Goal: Transaction & Acquisition: Purchase product/service

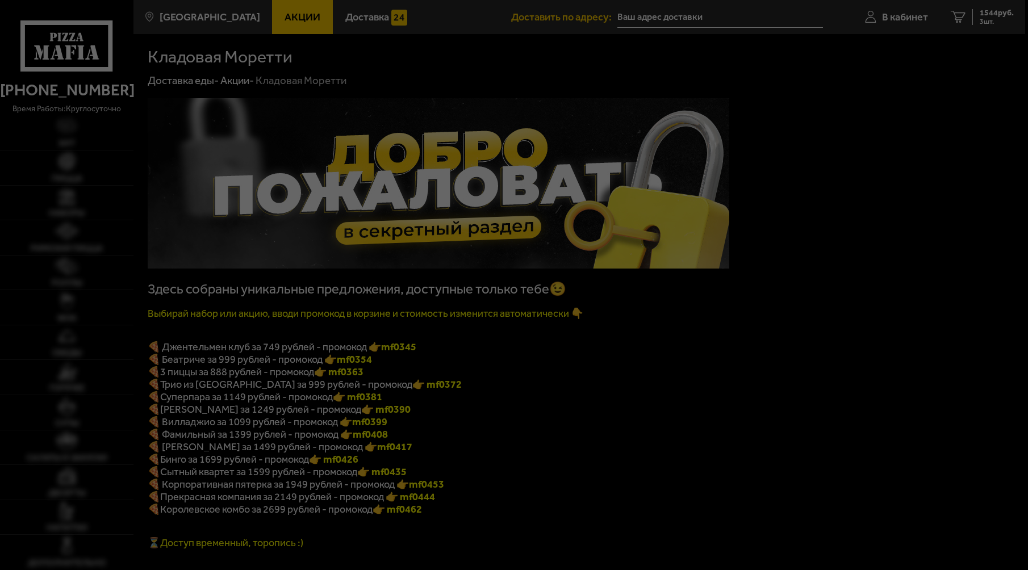
type input "[STREET_ADDRESS]"
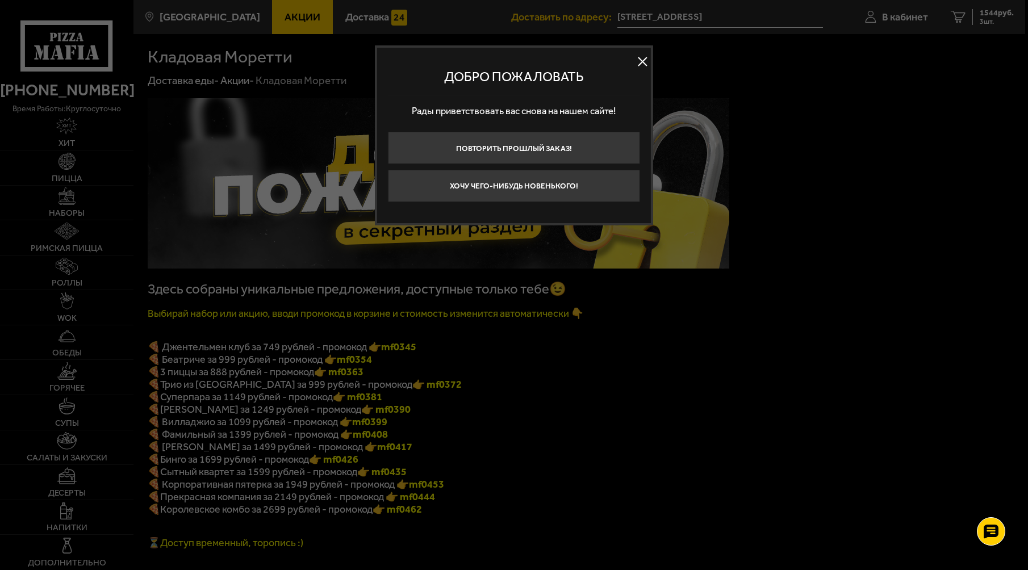
click at [644, 58] on button at bounding box center [642, 61] width 17 height 17
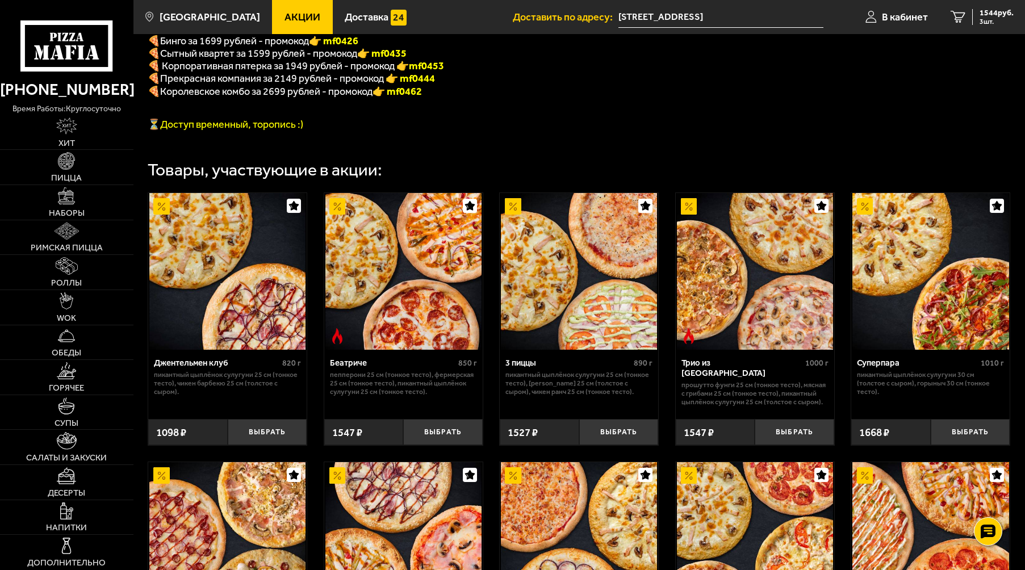
scroll to position [248, 0]
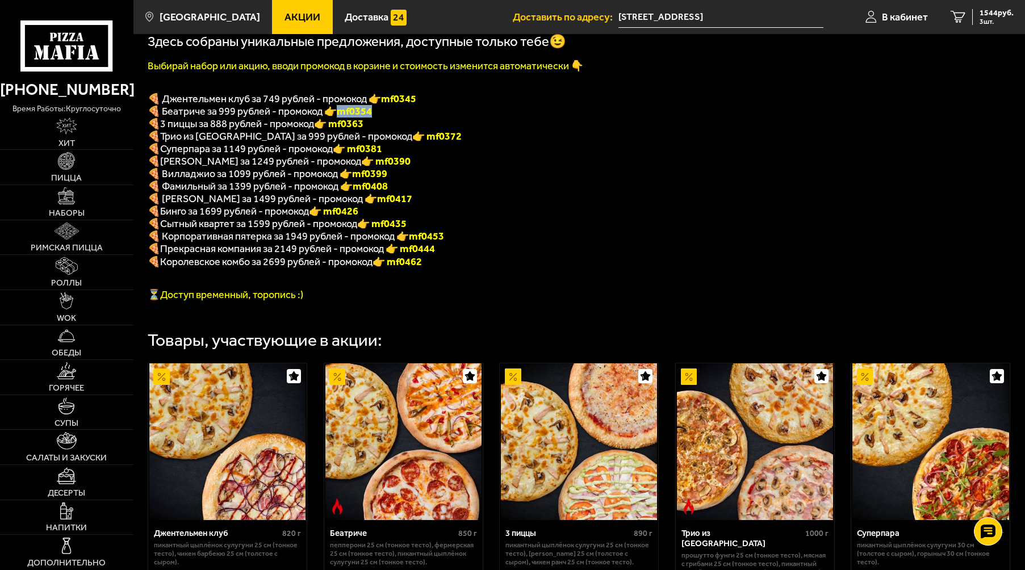
drag, startPoint x: 338, startPoint y: 115, endPoint x: 379, endPoint y: 117, distance: 41.5
click at [379, 117] on p "🍕 Беатриче за 999 рублей - промокод 👉 mf0354" at bounding box center [439, 111] width 582 height 12
copy b "mf0354"
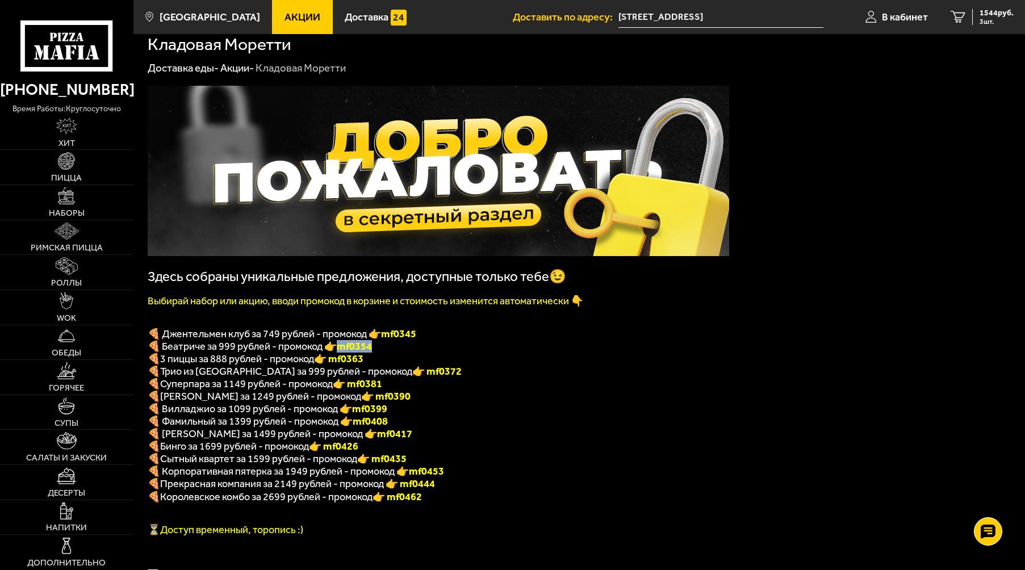
scroll to position [0, 0]
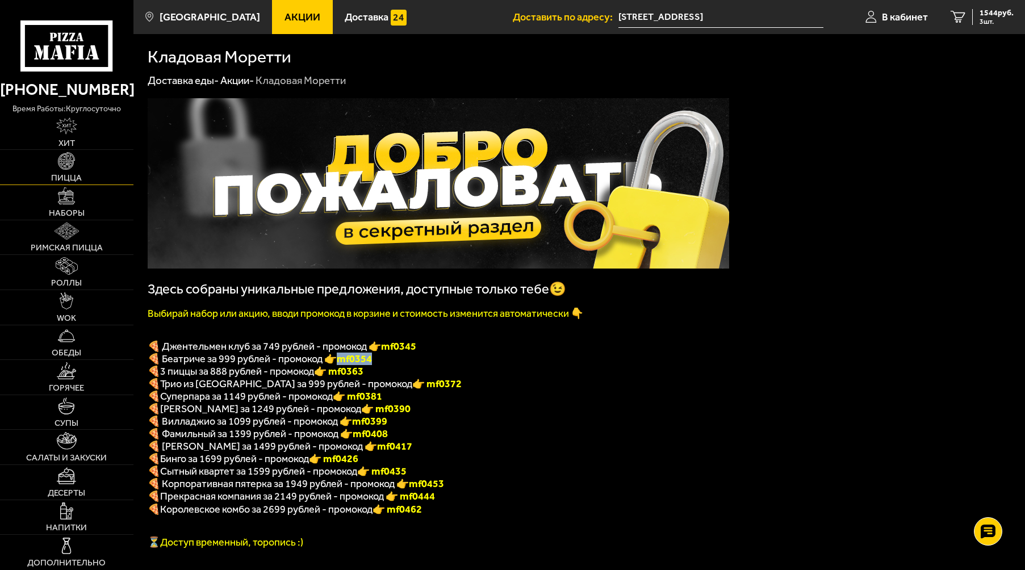
click at [65, 173] on link "Пицца" at bounding box center [66, 167] width 133 height 35
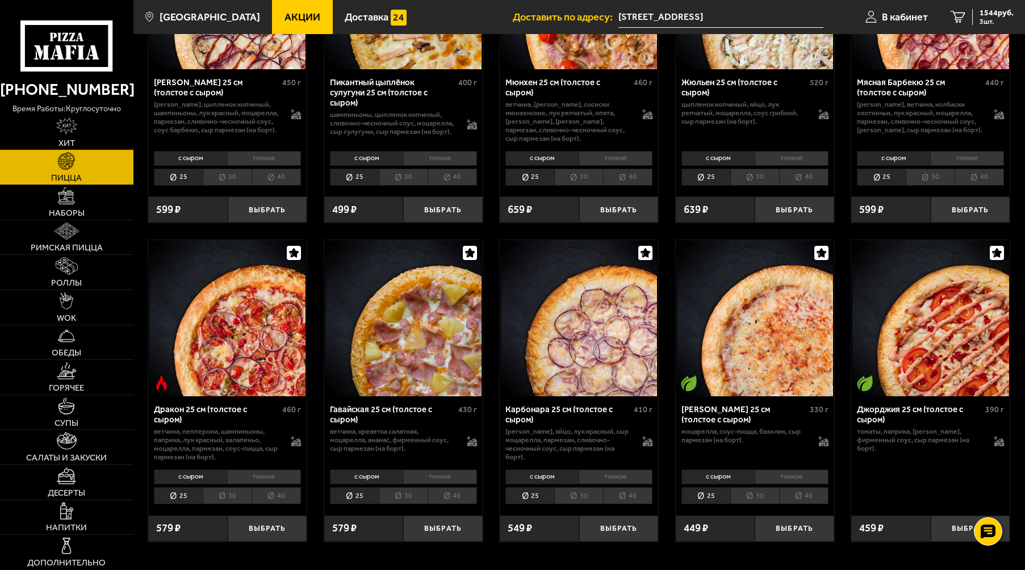
scroll to position [1817, 0]
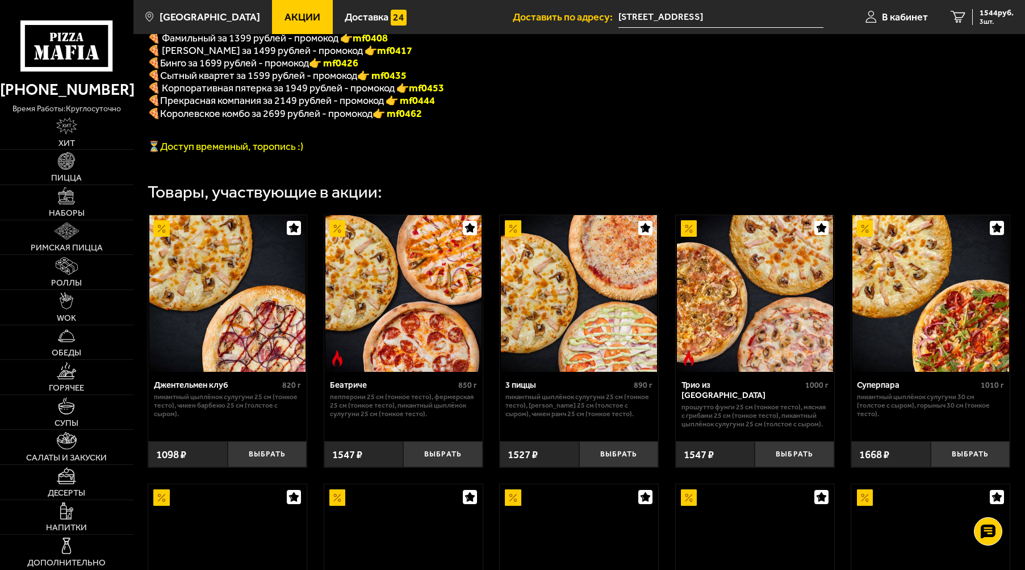
scroll to position [398, 0]
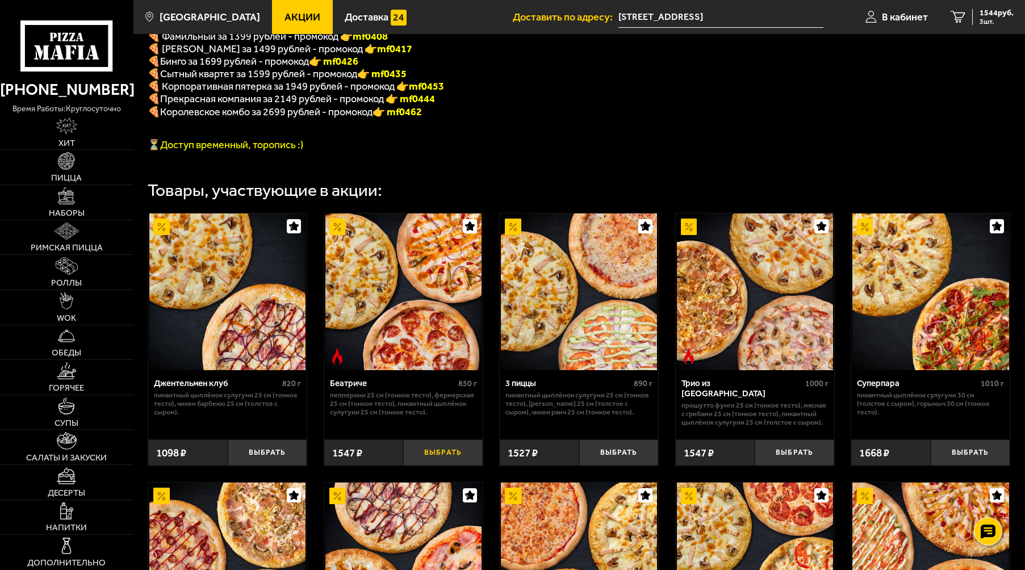
click at [444, 461] on button "Выбрать" at bounding box center [443, 453] width 80 height 26
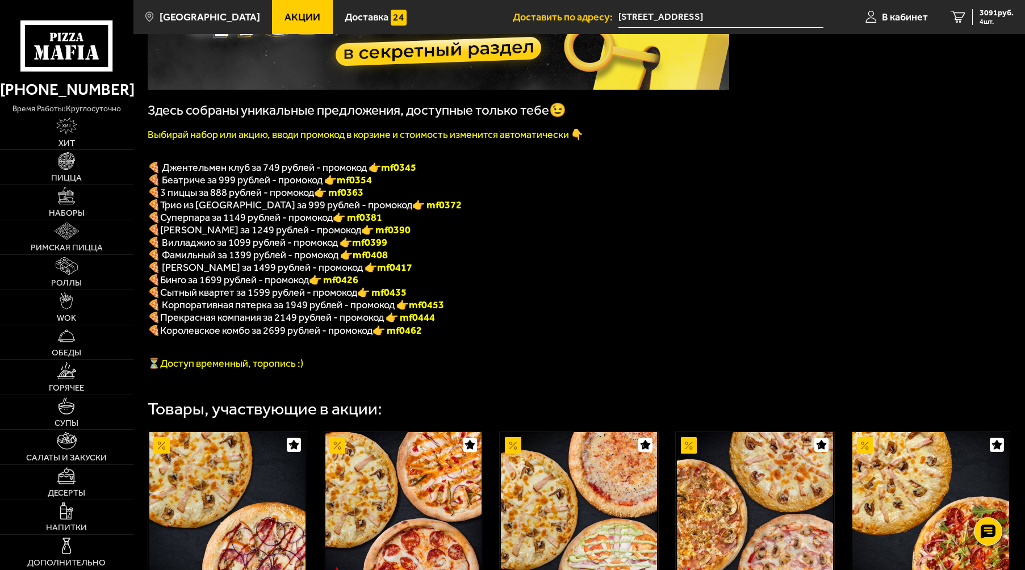
scroll to position [170, 0]
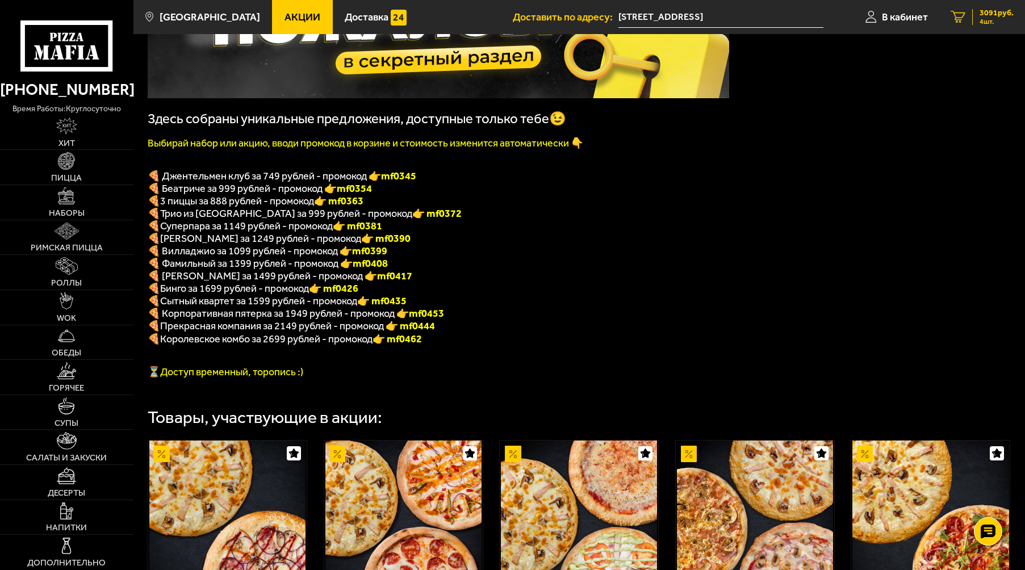
click at [990, 19] on span "4 шт." at bounding box center [997, 21] width 34 height 7
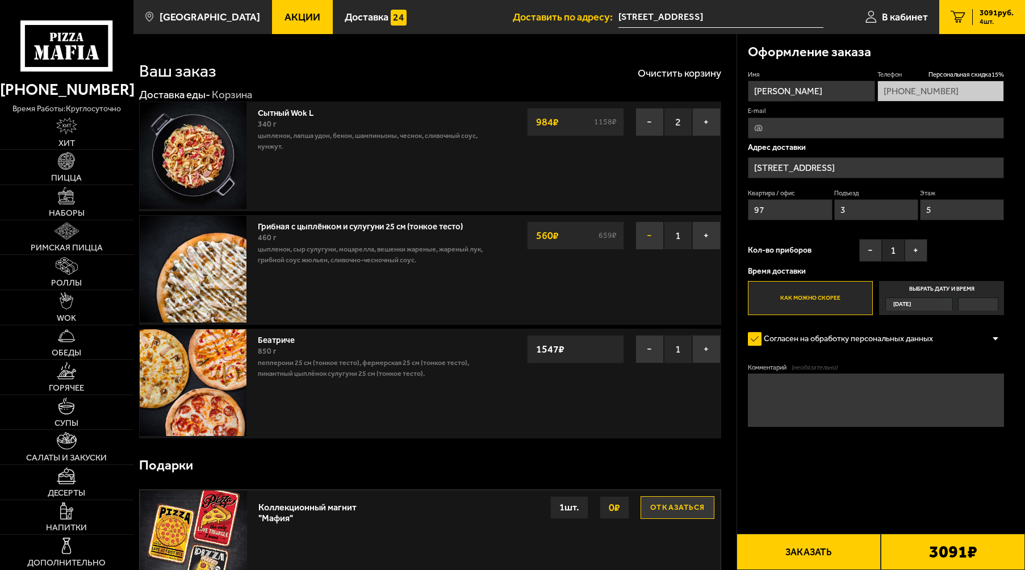
click at [651, 236] on button "−" at bounding box center [649, 235] width 28 height 28
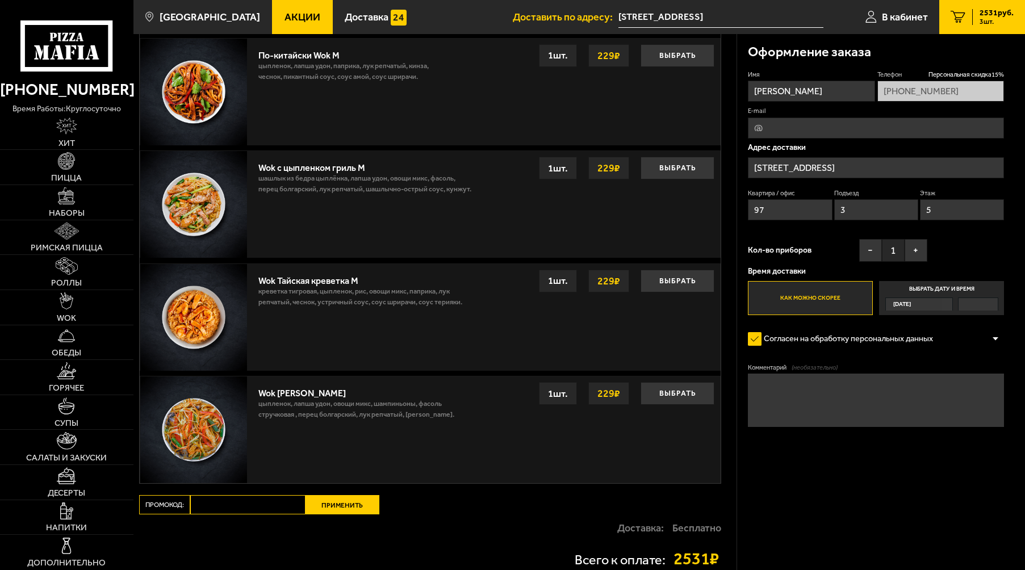
scroll to position [852, 0]
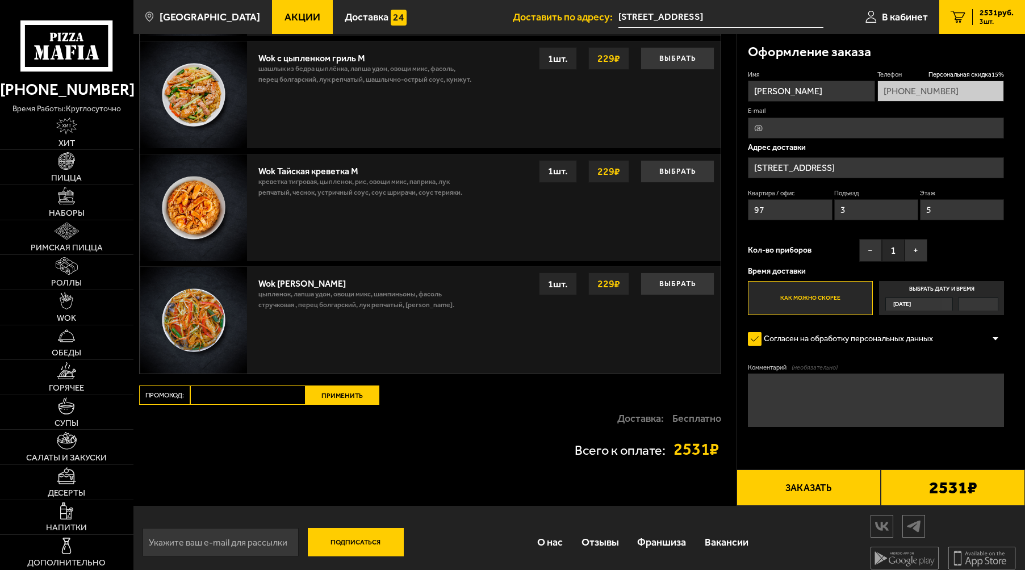
paste input "mf0354"
type input "mf0354"
click at [346, 398] on button "Применить" at bounding box center [343, 395] width 74 height 19
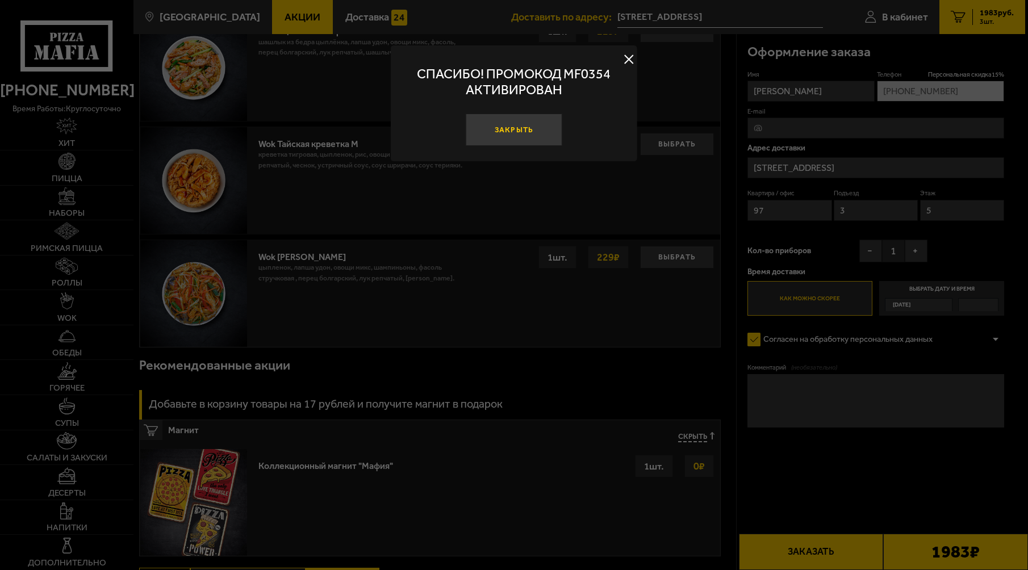
click at [518, 129] on button "Закрыть" at bounding box center [514, 130] width 97 height 32
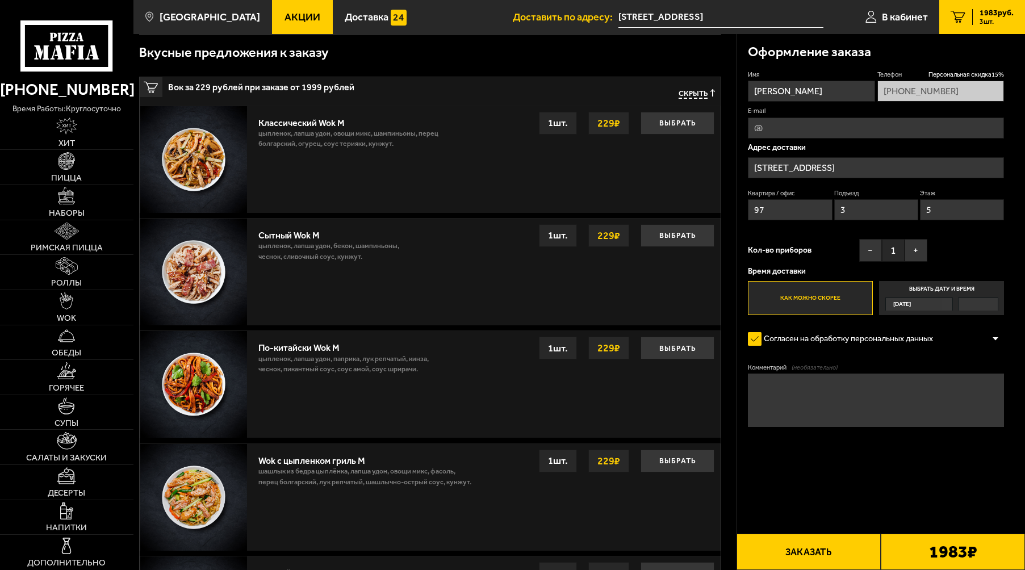
scroll to position [419, 0]
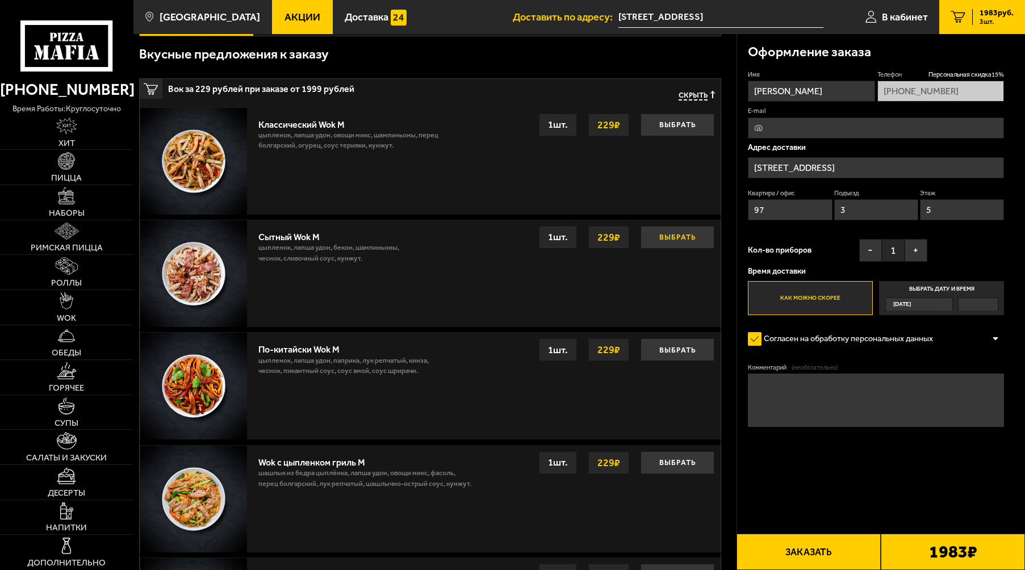
click at [668, 235] on button "Выбрать" at bounding box center [678, 237] width 74 height 23
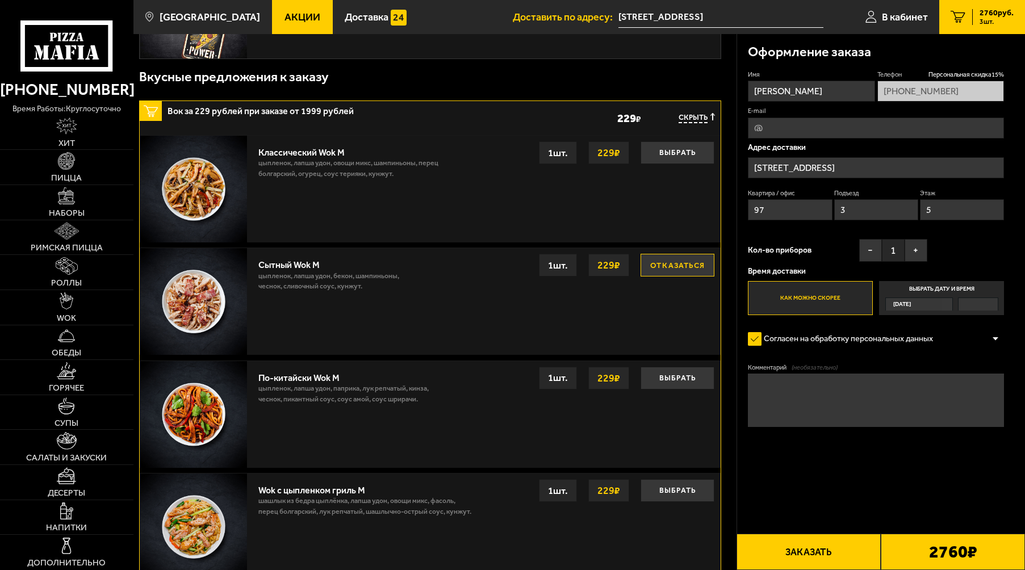
scroll to position [398, 0]
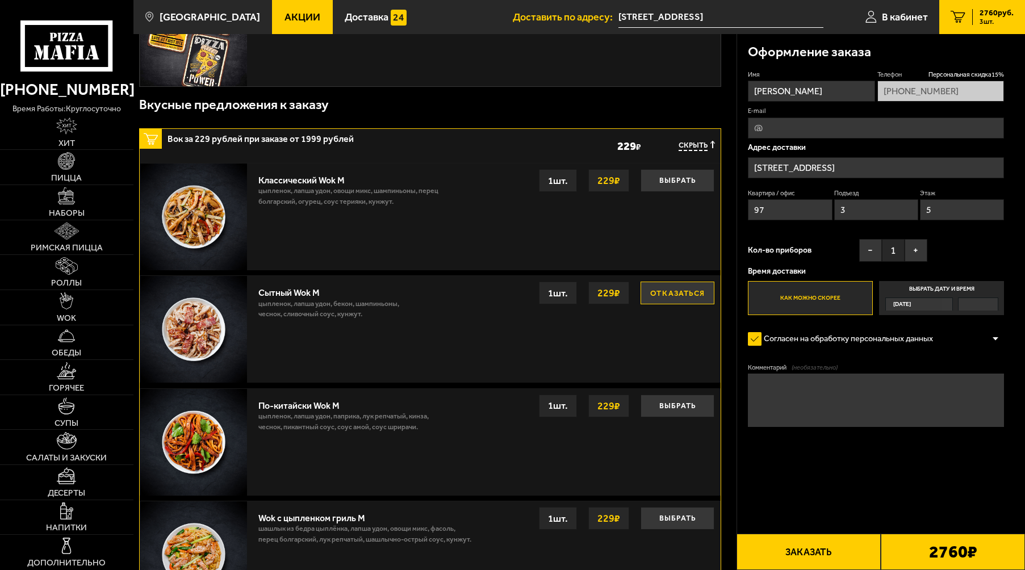
click at [679, 298] on button "Отказаться" at bounding box center [678, 293] width 74 height 23
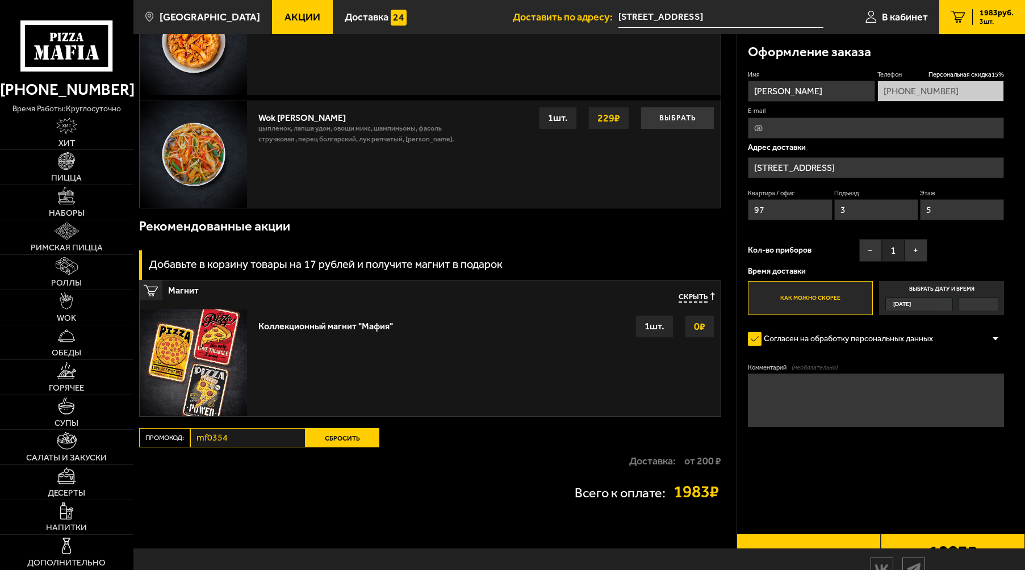
scroll to position [873, 0]
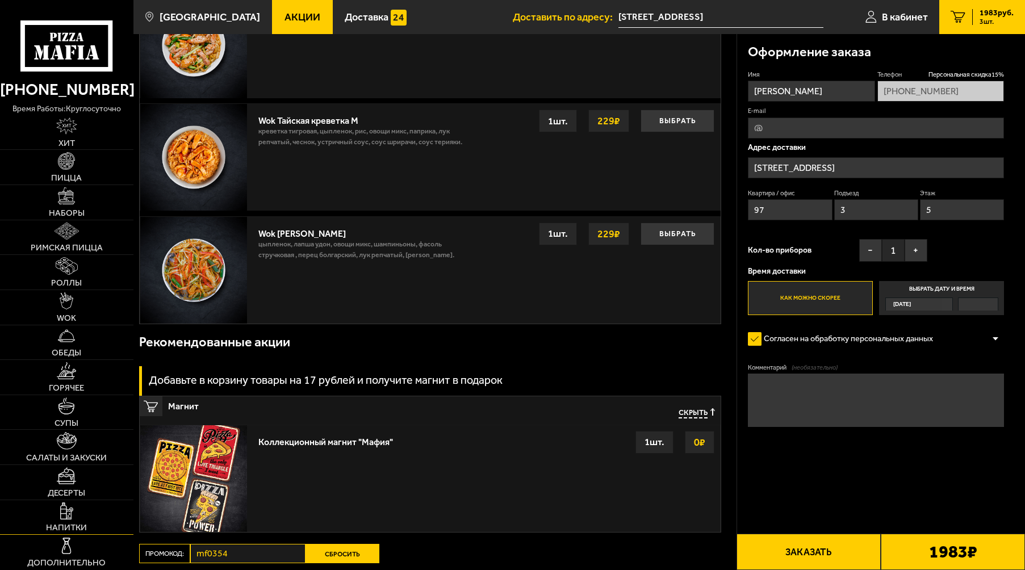
click at [60, 522] on link "Напитки" at bounding box center [66, 517] width 133 height 35
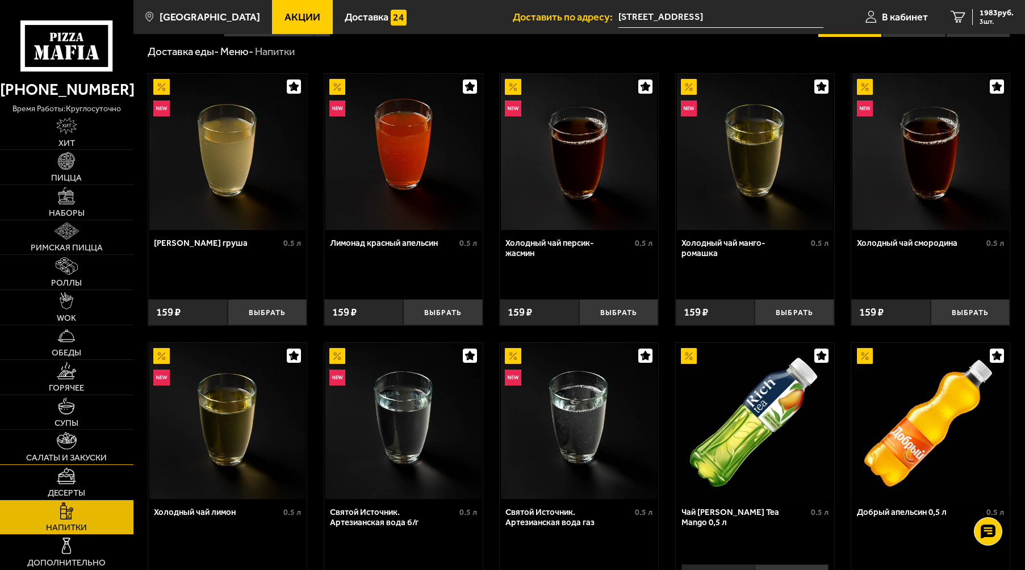
scroll to position [57, 0]
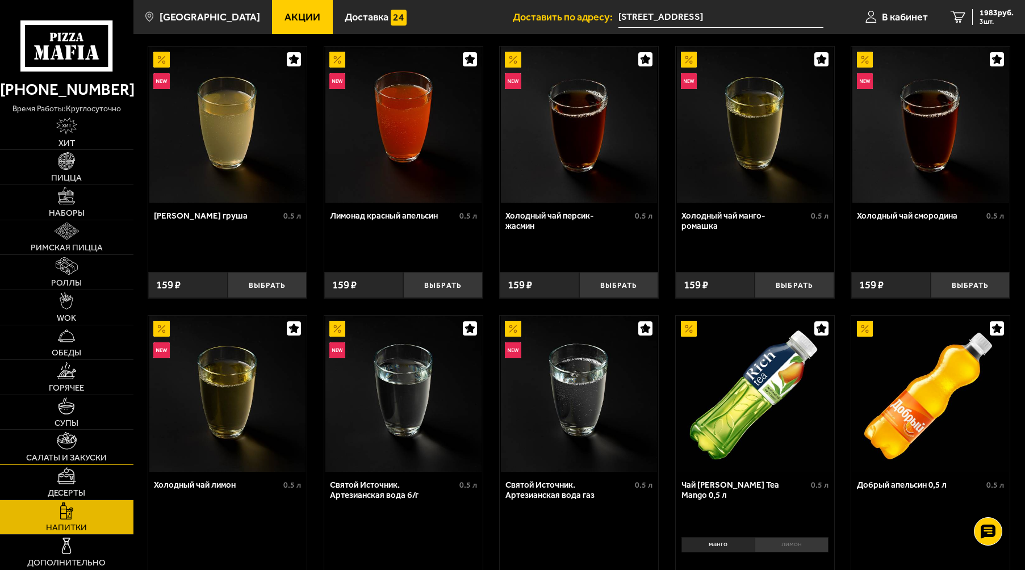
click at [77, 443] on link "Салаты и закуски" at bounding box center [66, 447] width 133 height 35
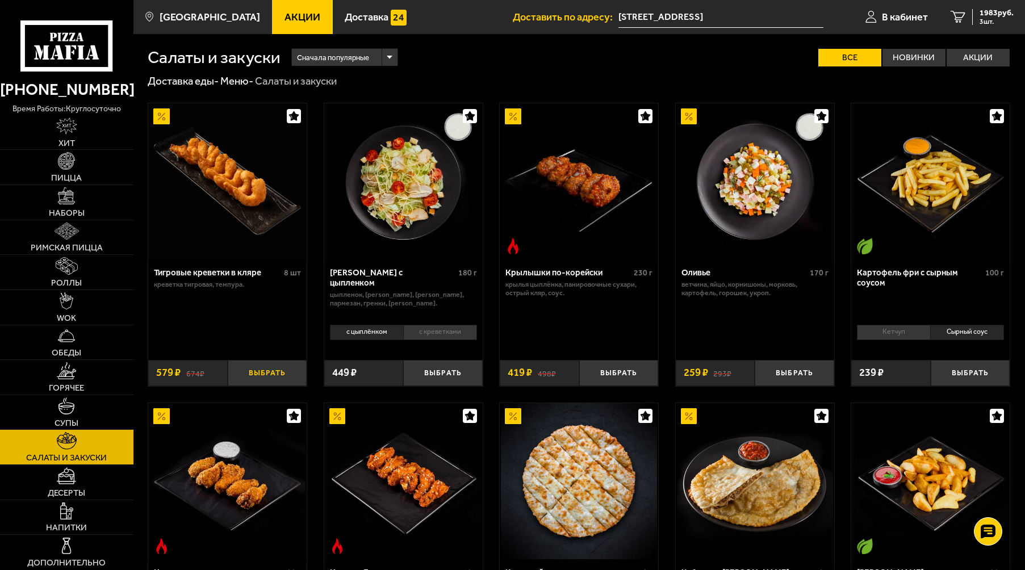
click at [265, 375] on button "Выбрать" at bounding box center [268, 373] width 80 height 26
click at [992, 14] on span "2562 руб." at bounding box center [997, 13] width 34 height 8
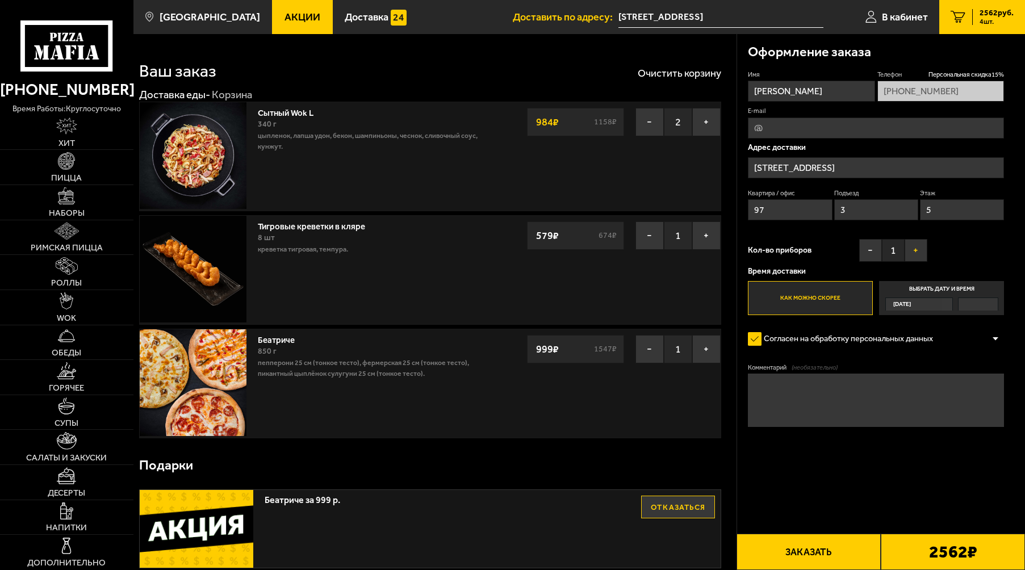
click at [917, 253] on button "+" at bounding box center [916, 250] width 23 height 23
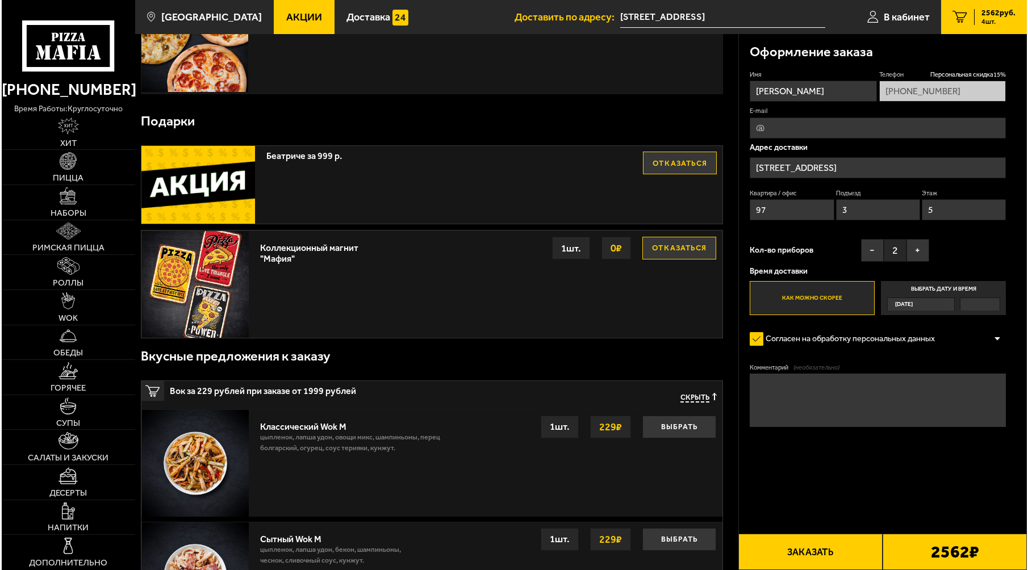
scroll to position [341, 0]
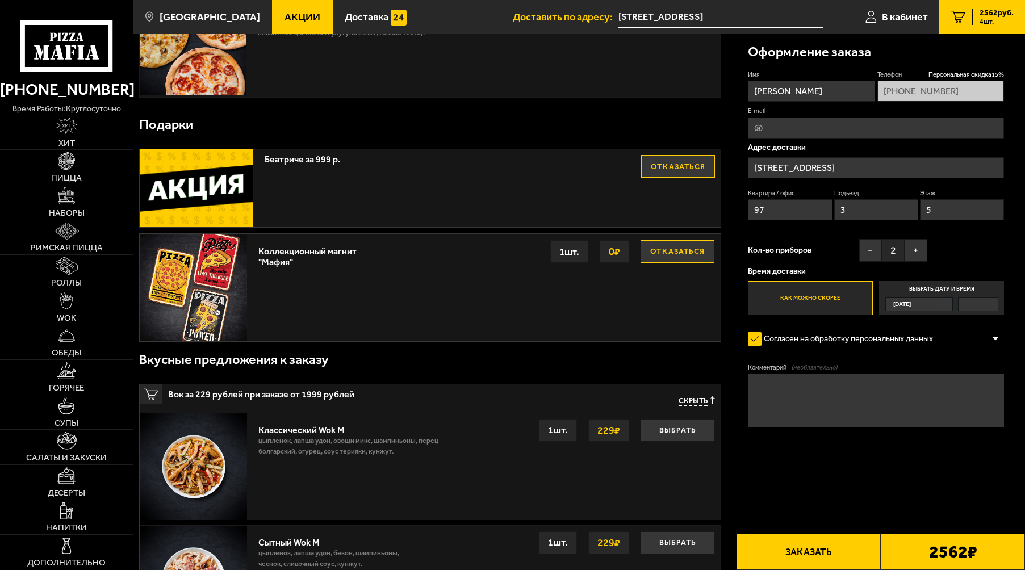
click at [809, 555] on button "Заказать" at bounding box center [809, 552] width 144 height 36
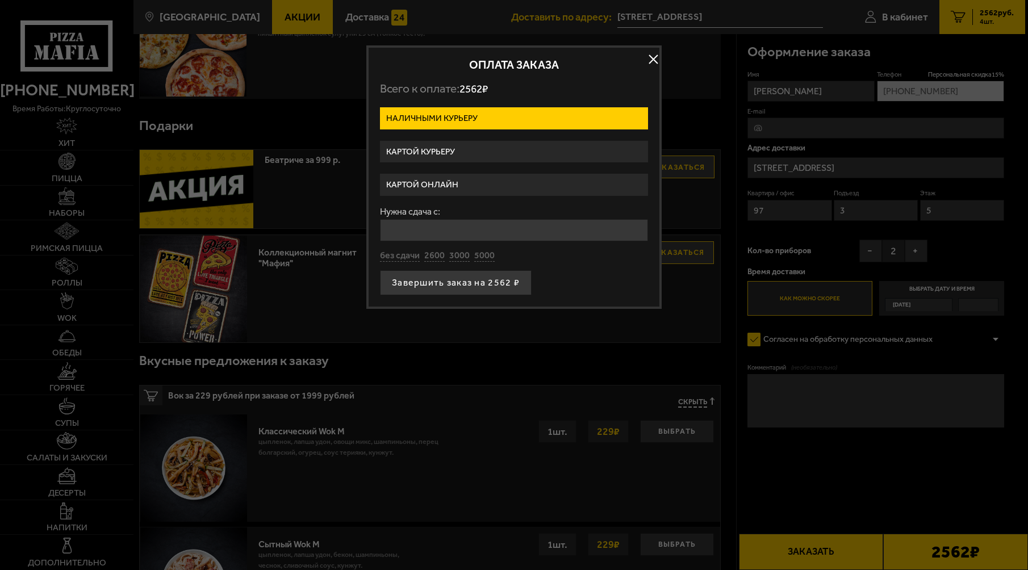
click at [444, 149] on label "Картой курьеру" at bounding box center [514, 152] width 268 height 22
click at [0, 0] on input "Картой курьеру" at bounding box center [0, 0] width 0 height 0
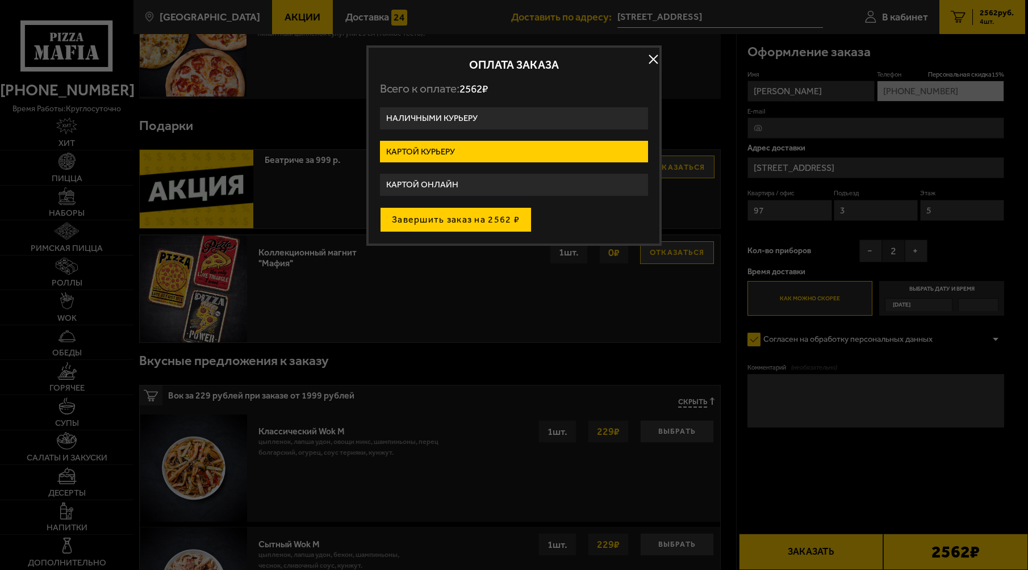
click at [472, 218] on button "Завершить заказ на 2562 ₽" at bounding box center [456, 219] width 152 height 25
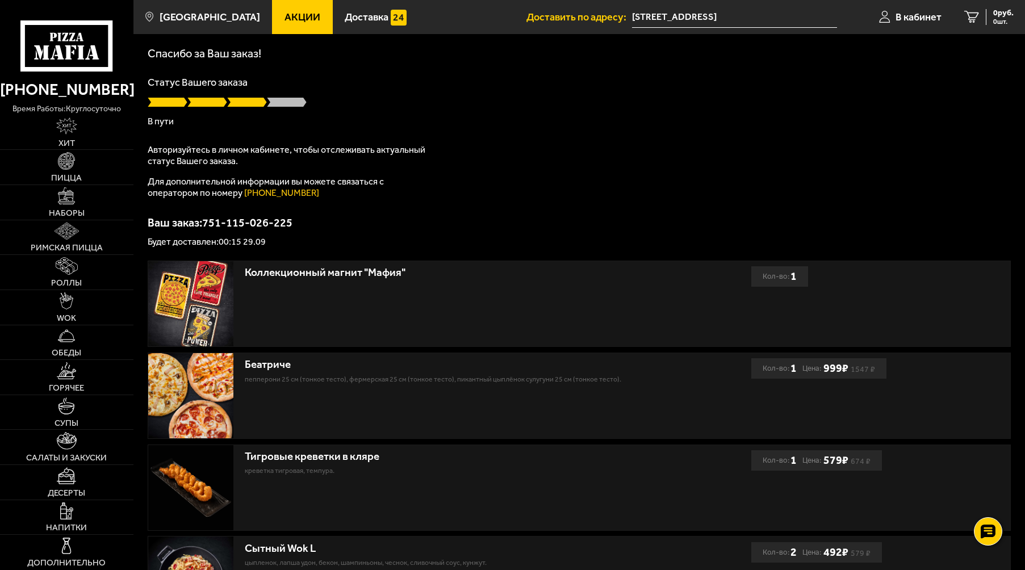
scroll to position [214, 0]
